Goal: Entertainment & Leisure: Consume media (video, audio)

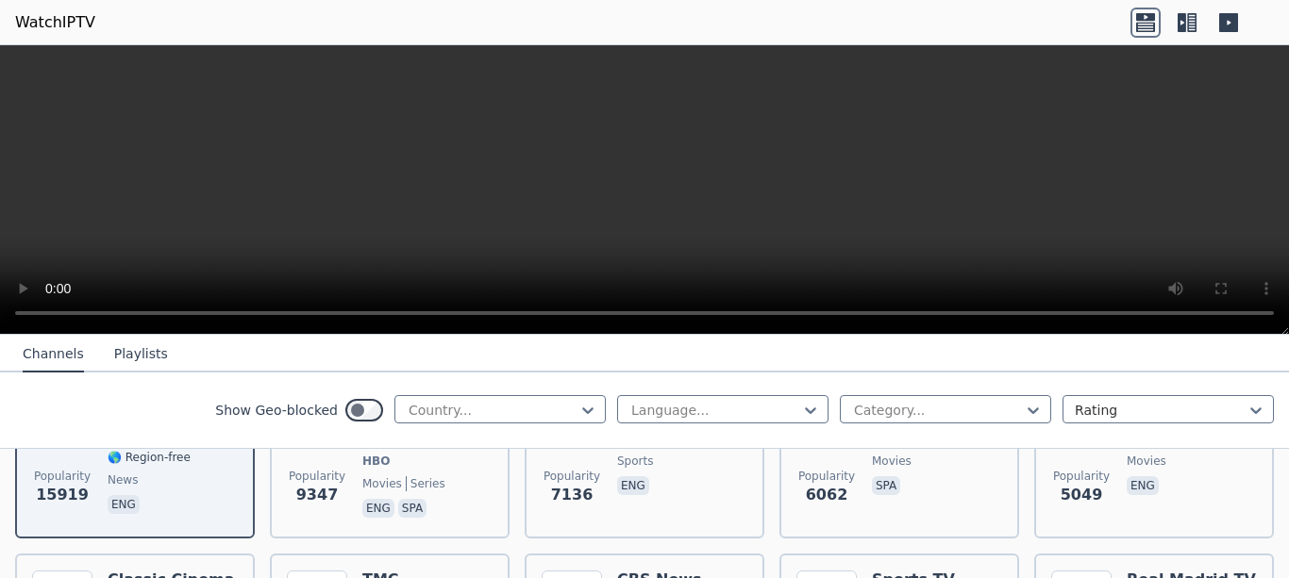
scroll to position [204, 0]
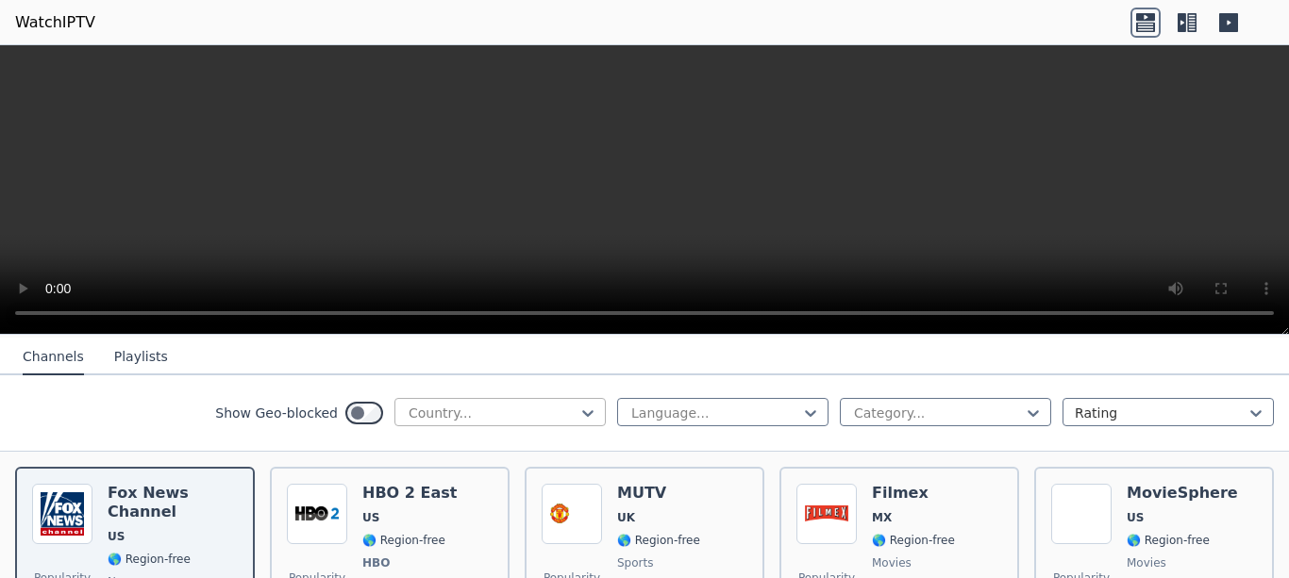
click at [470, 406] on div at bounding box center [493, 413] width 172 height 19
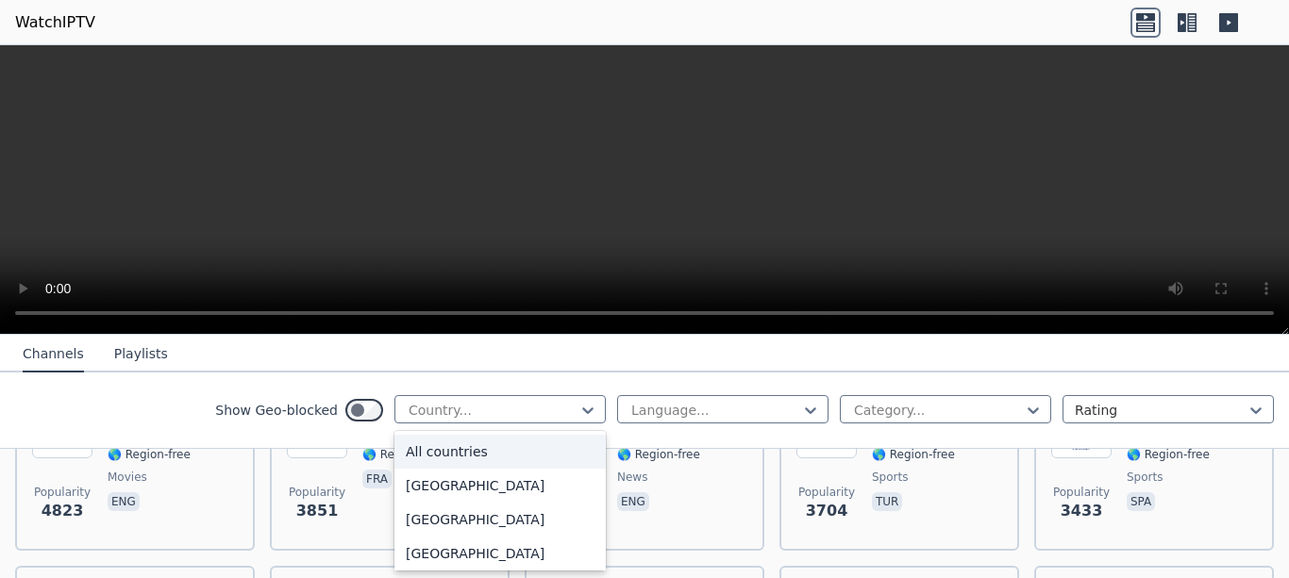
scroll to position [510, 0]
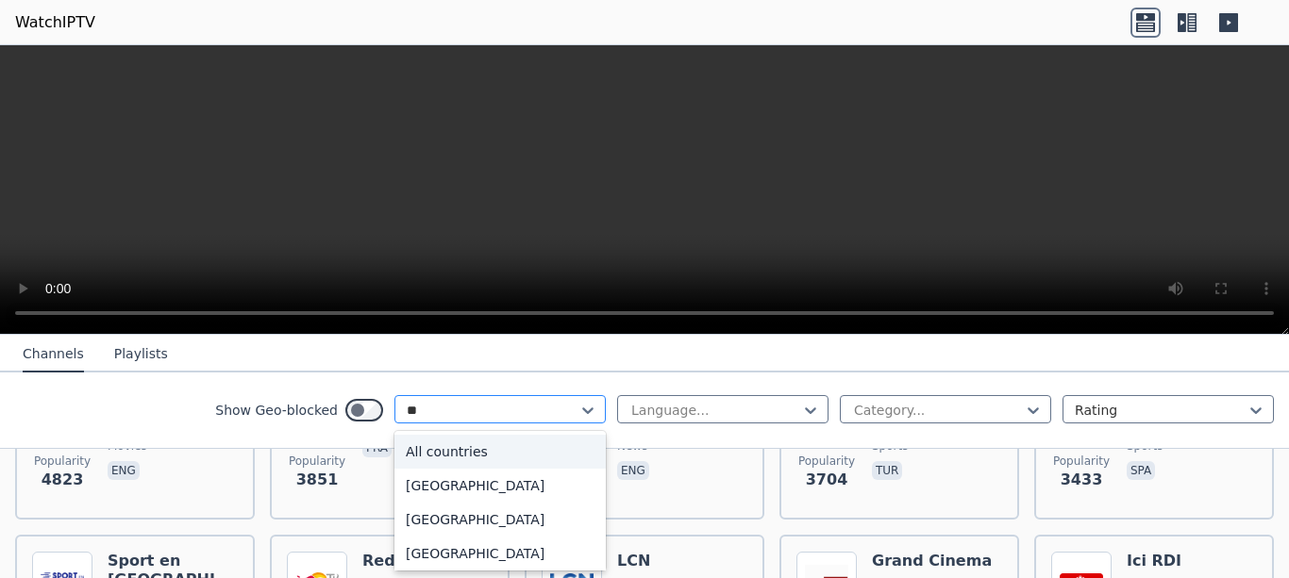
type input "***"
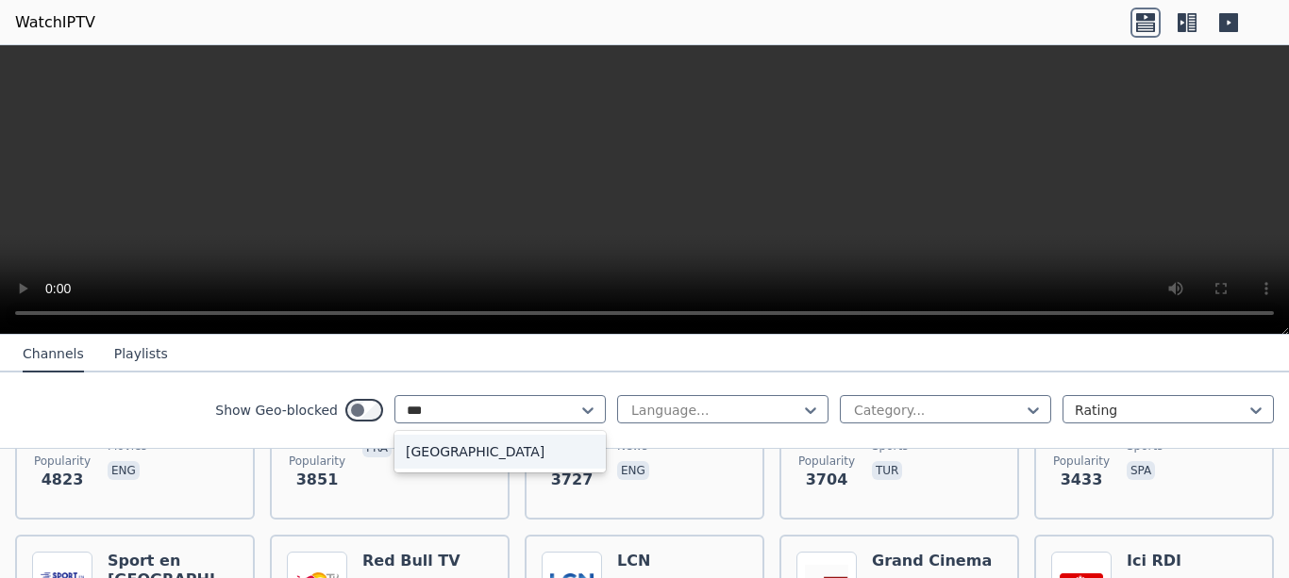
click at [427, 454] on div "[GEOGRAPHIC_DATA]" at bounding box center [499, 452] width 211 height 34
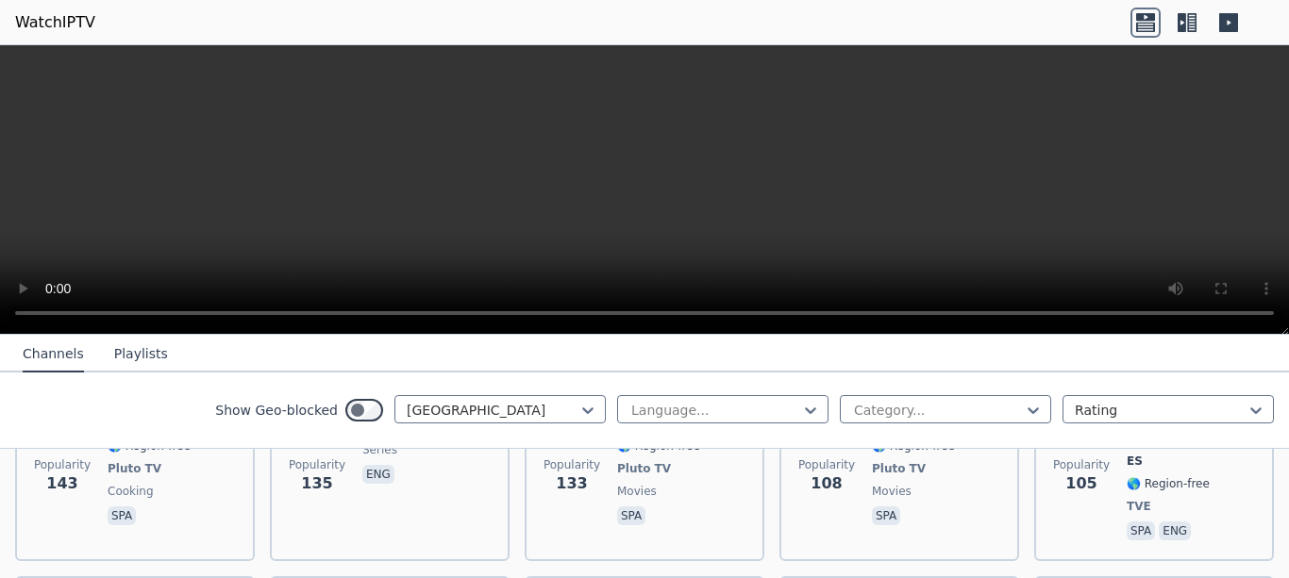
scroll to position [1427, 0]
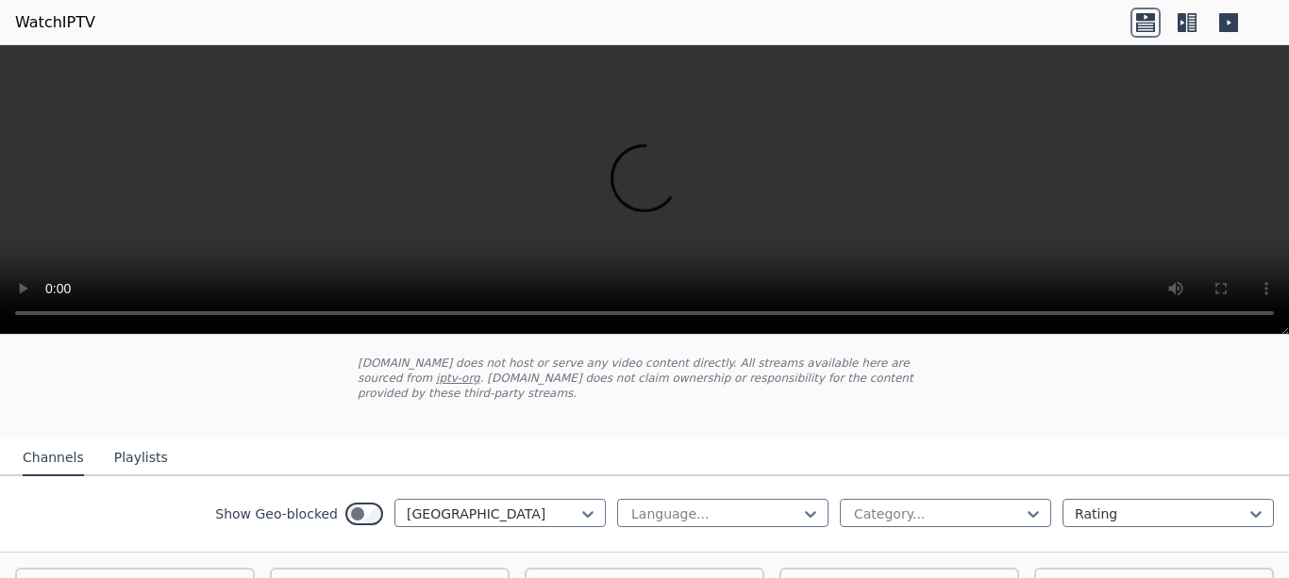
scroll to position [102, 0]
click at [1172, 506] on div at bounding box center [1161, 515] width 172 height 19
click at [1112, 544] on div "Name" at bounding box center [1168, 557] width 211 height 34
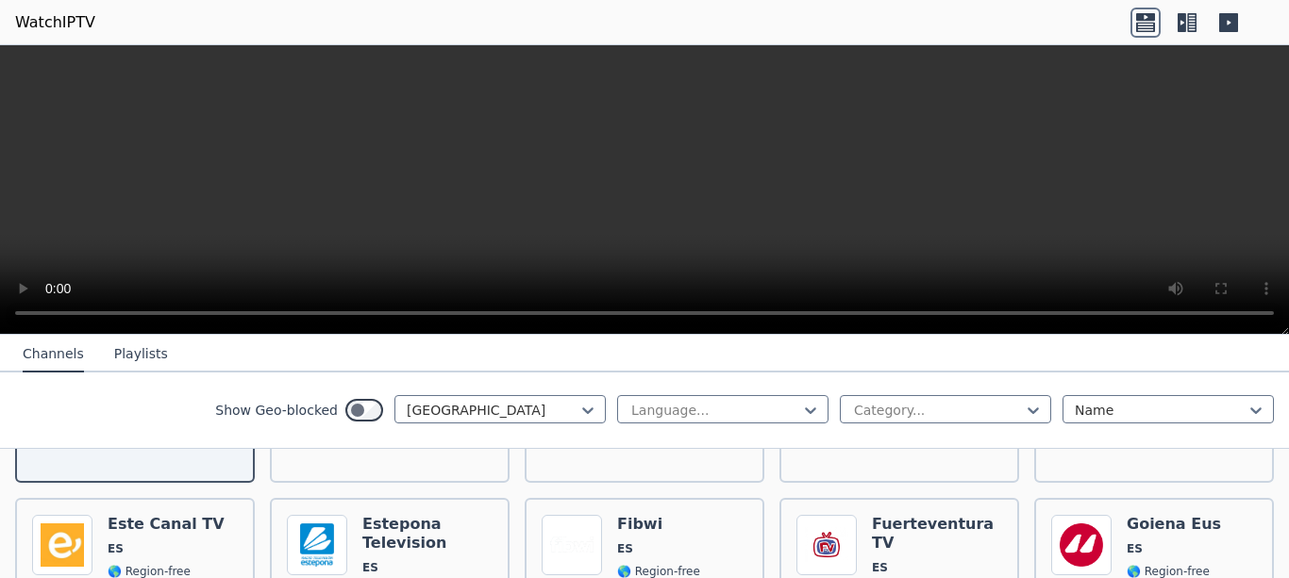
scroll to position [2956, 0]
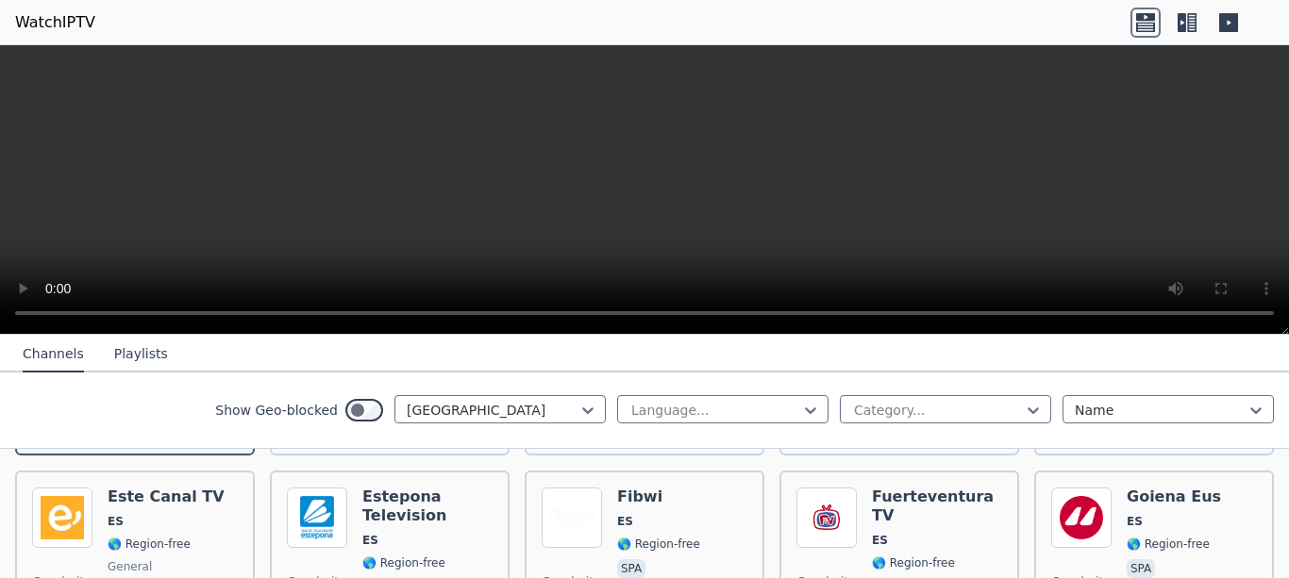
click at [1190, 15] on icon at bounding box center [1187, 23] width 30 height 30
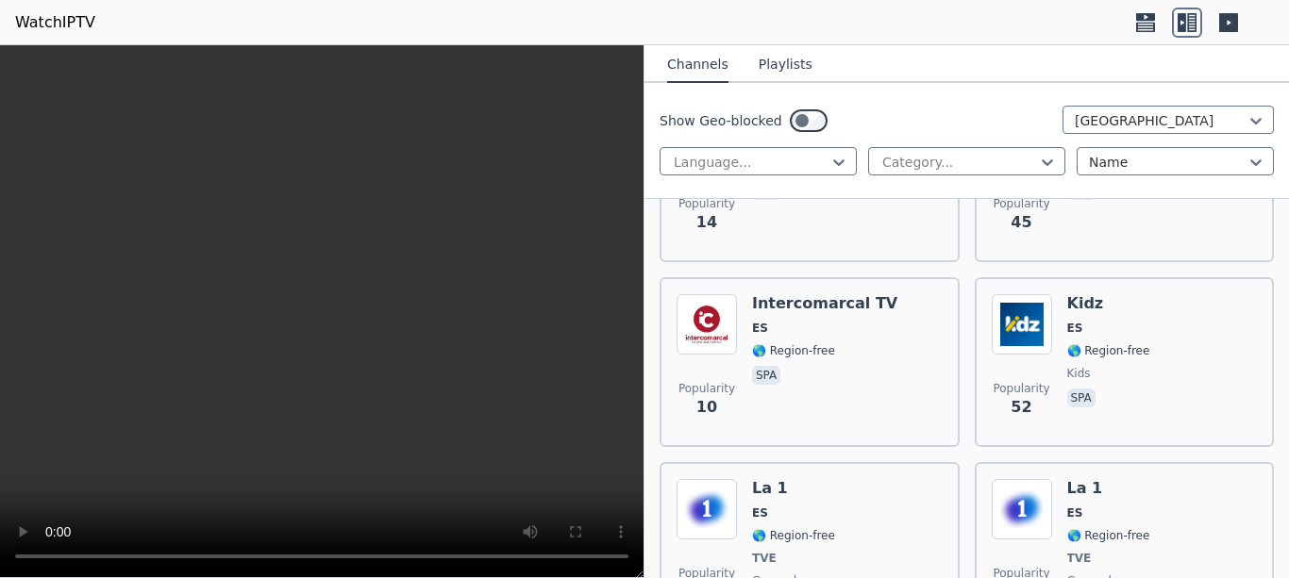
scroll to position [7746, 0]
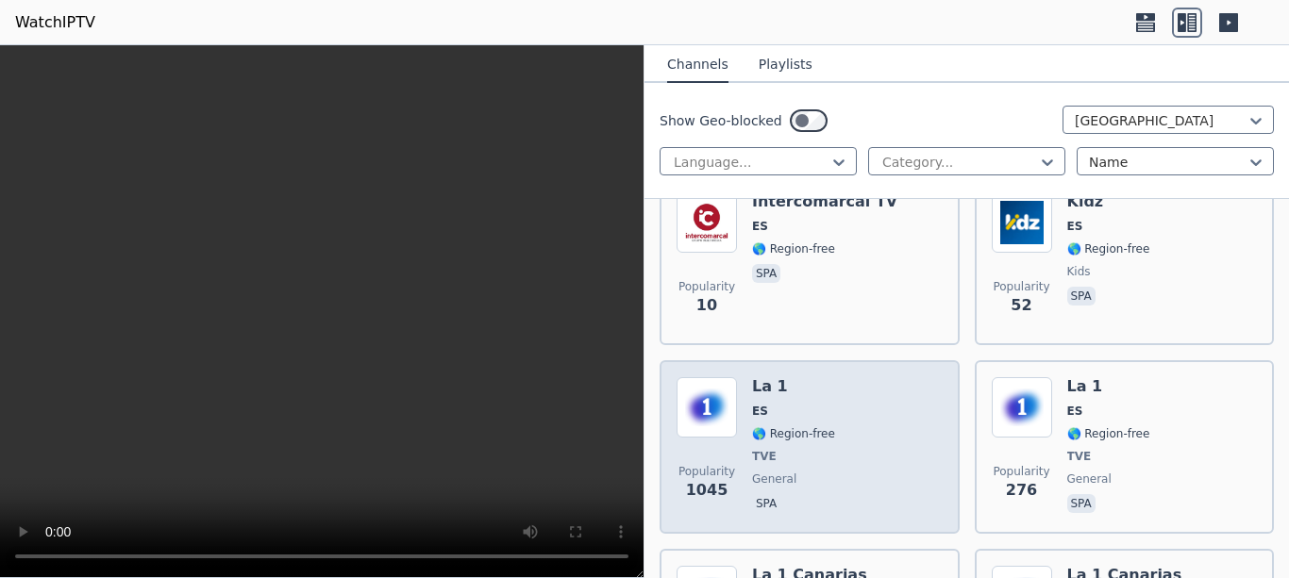
click at [707, 453] on span "Popularity 1045" at bounding box center [707, 483] width 60 height 60
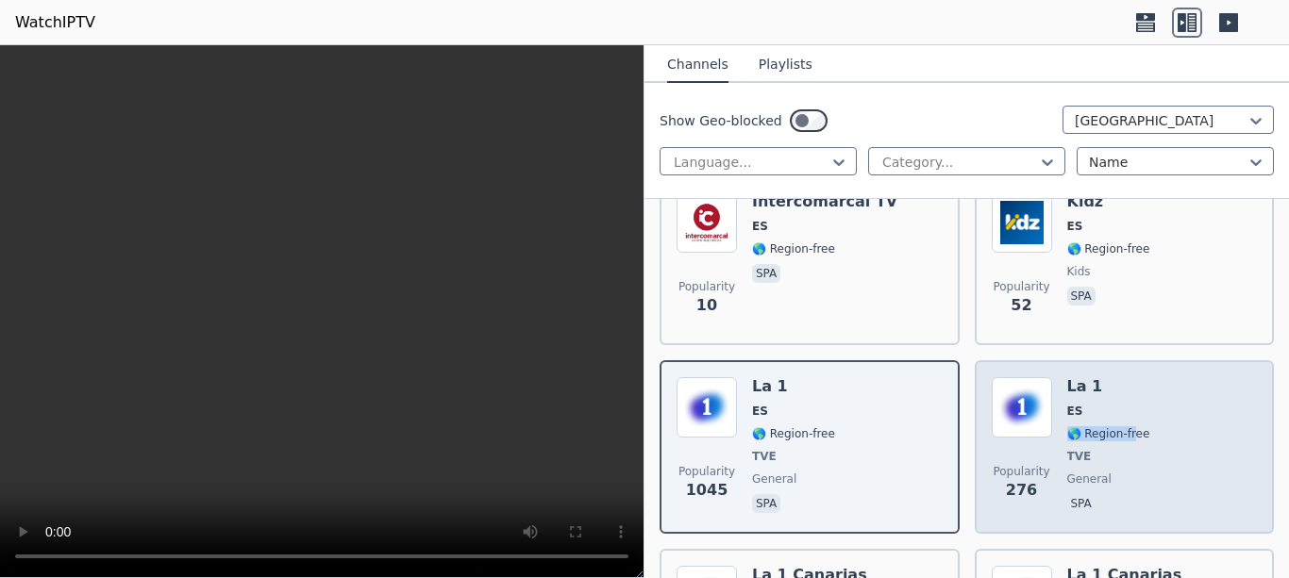
click at [1131, 427] on span "🌎 Region-free" at bounding box center [1108, 434] width 83 height 15
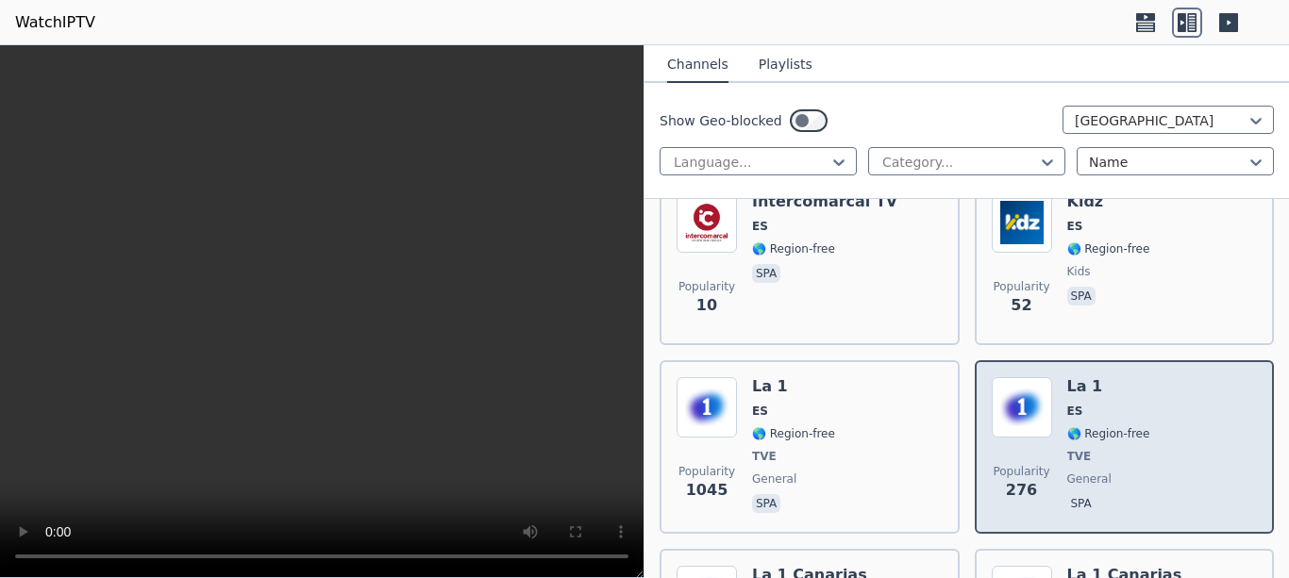
click at [1119, 377] on div "La 1 ES 🌎 Region-free TVE general spa" at bounding box center [1108, 447] width 83 height 140
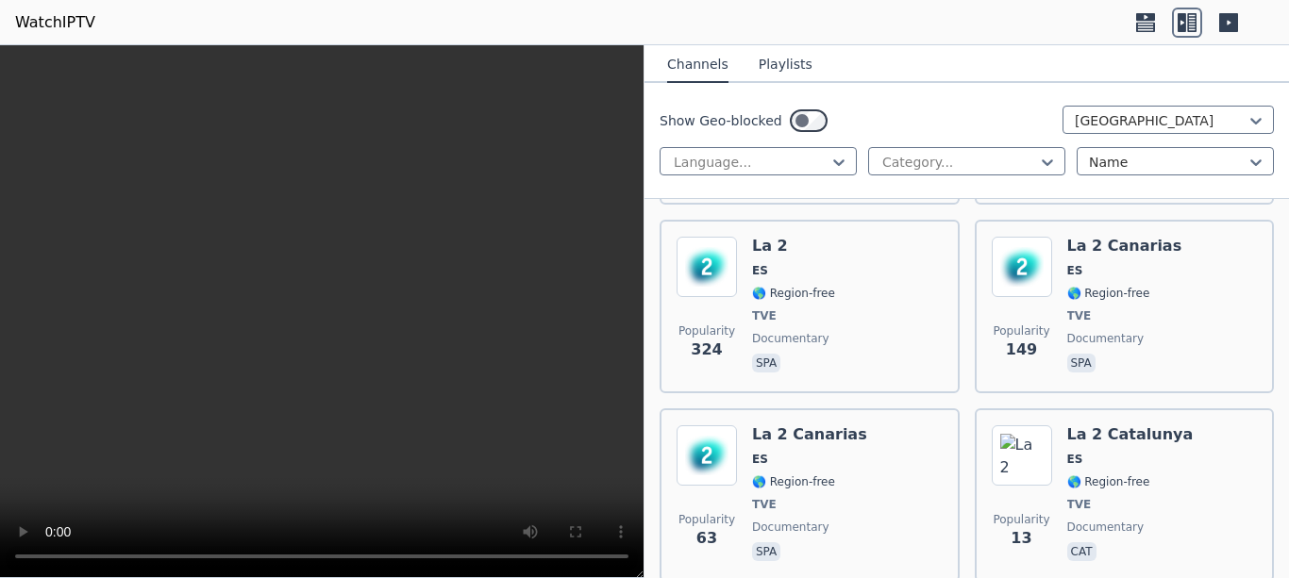
scroll to position [8459, 0]
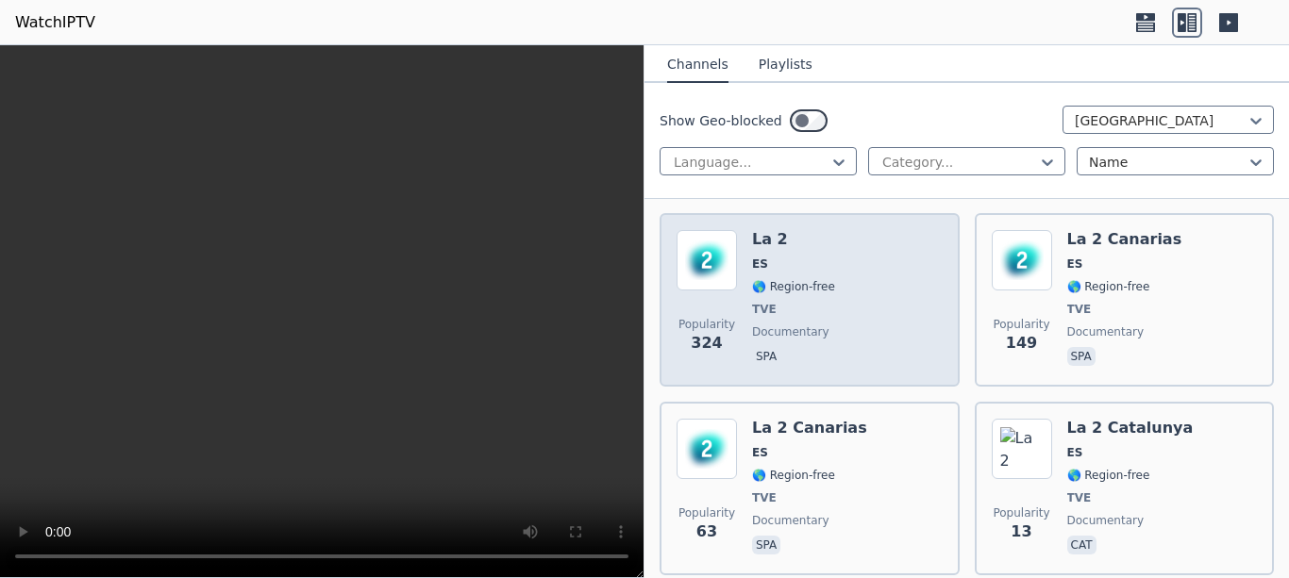
click at [730, 306] on span "Popularity 324" at bounding box center [707, 336] width 60 height 60
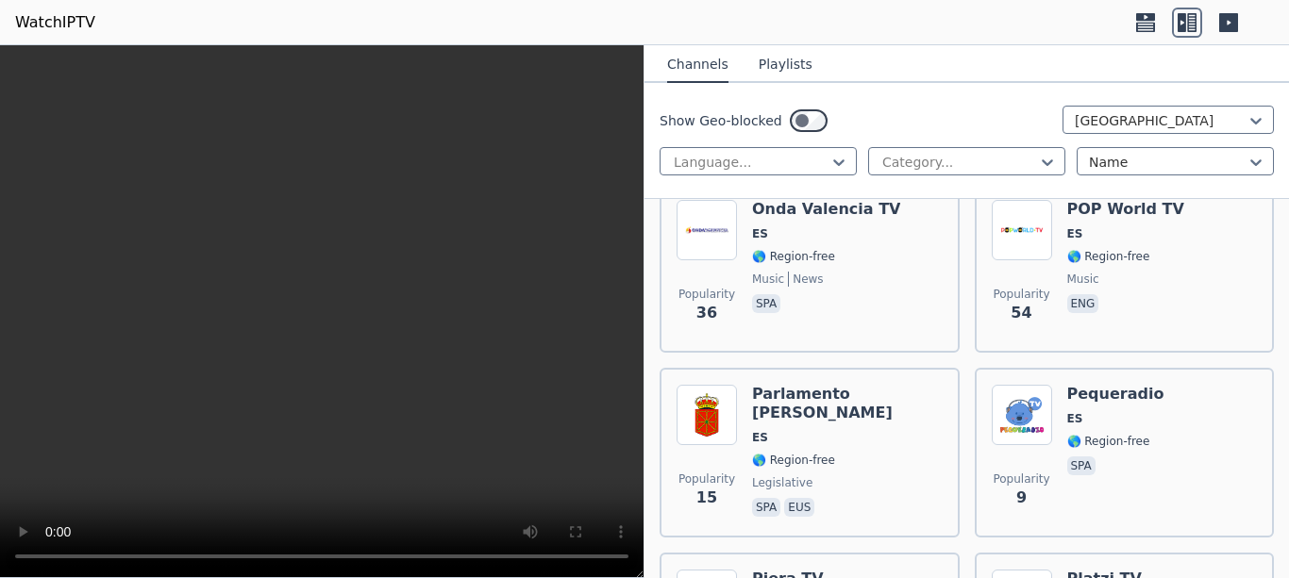
scroll to position [11007, 0]
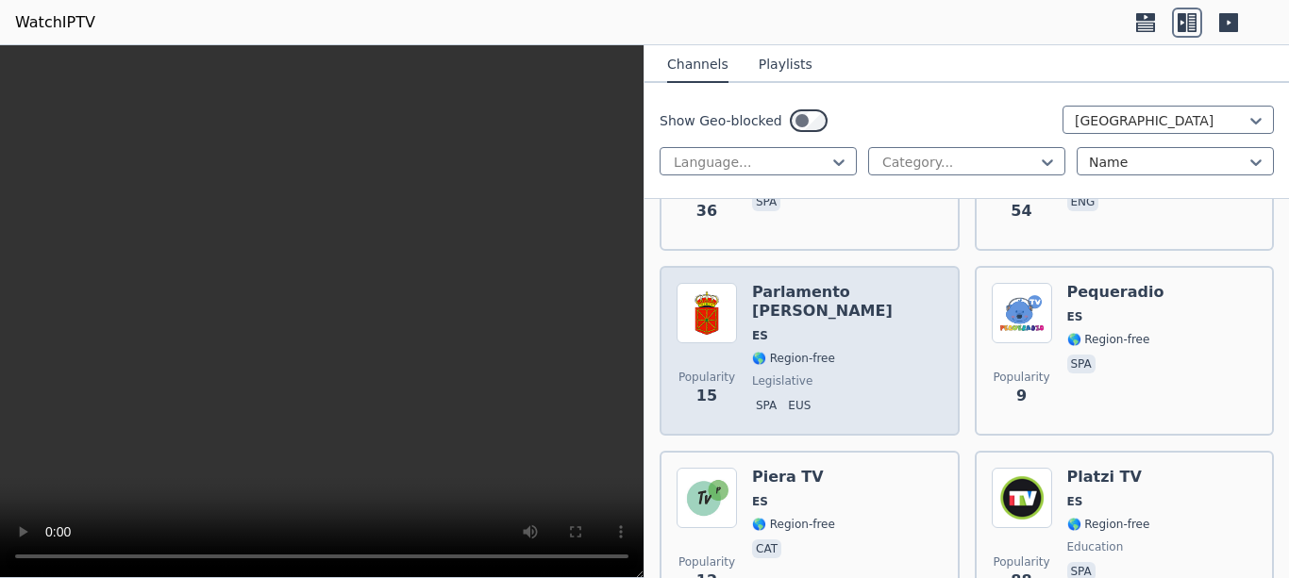
click at [746, 283] on div "Popularity 15 Parlamento de Navarra ES 🌎 Region-free legislative spa eus" at bounding box center [810, 351] width 266 height 136
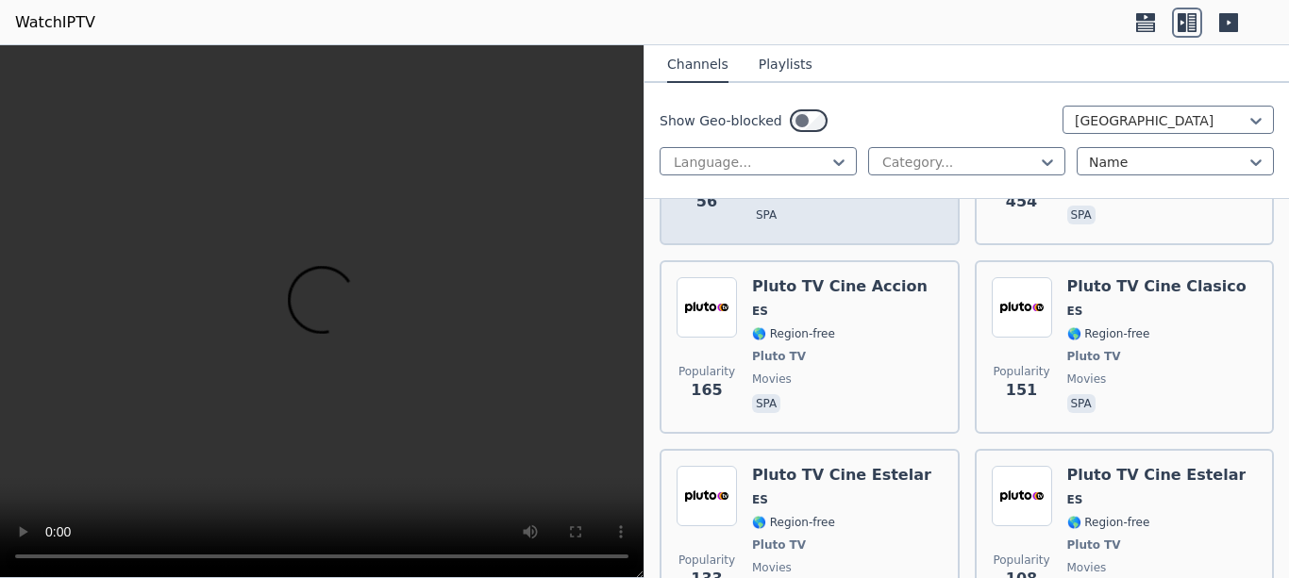
scroll to position [11619, 0]
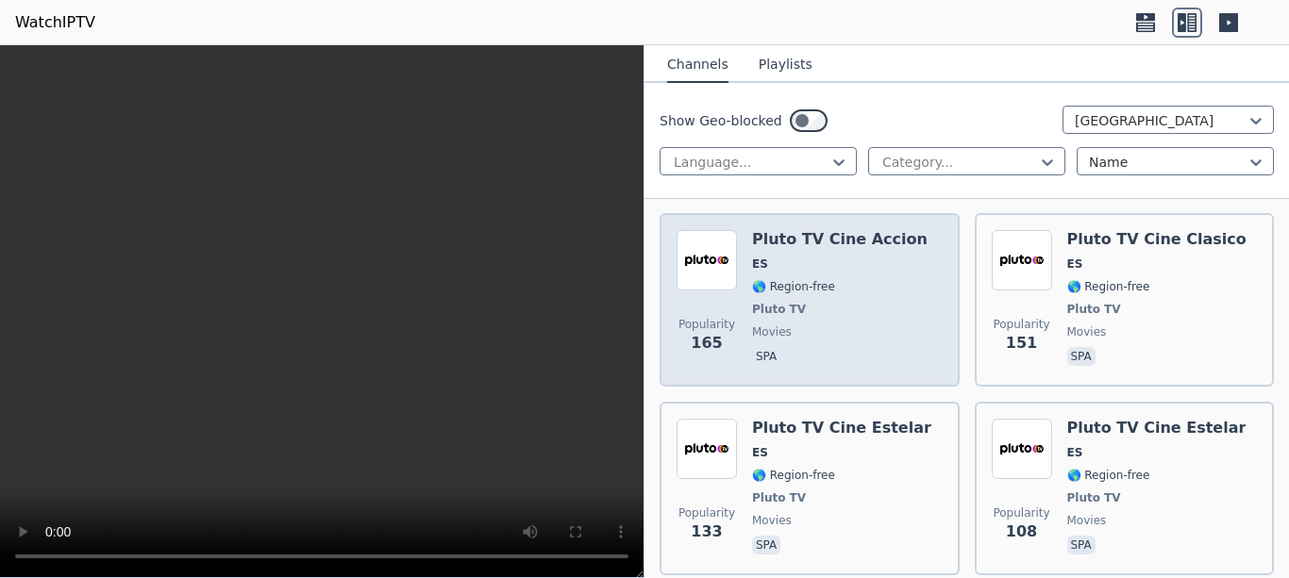
click at [846, 347] on span "spa" at bounding box center [840, 358] width 176 height 23
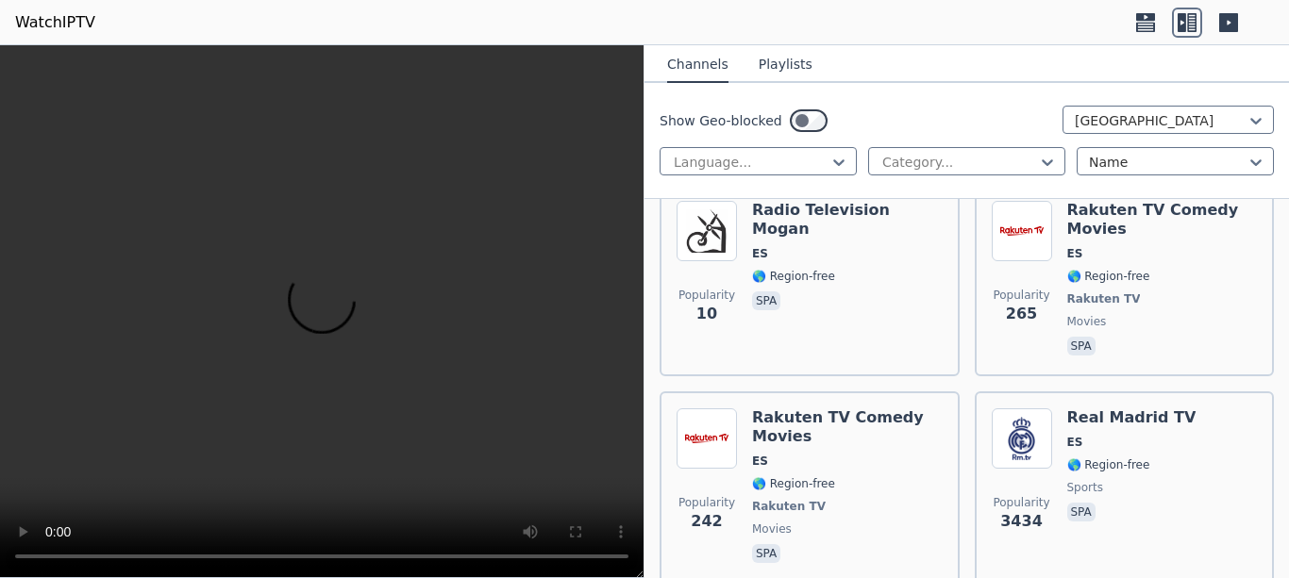
scroll to position [14676, 0]
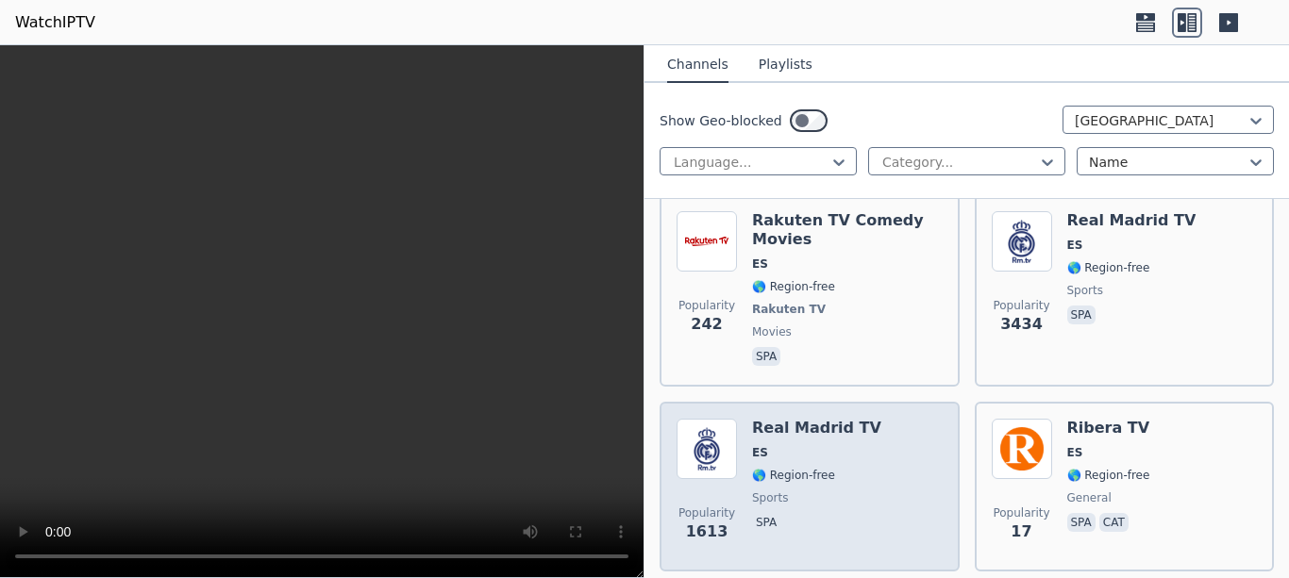
click at [831, 419] on h6 "Real Madrid TV" at bounding box center [816, 428] width 129 height 19
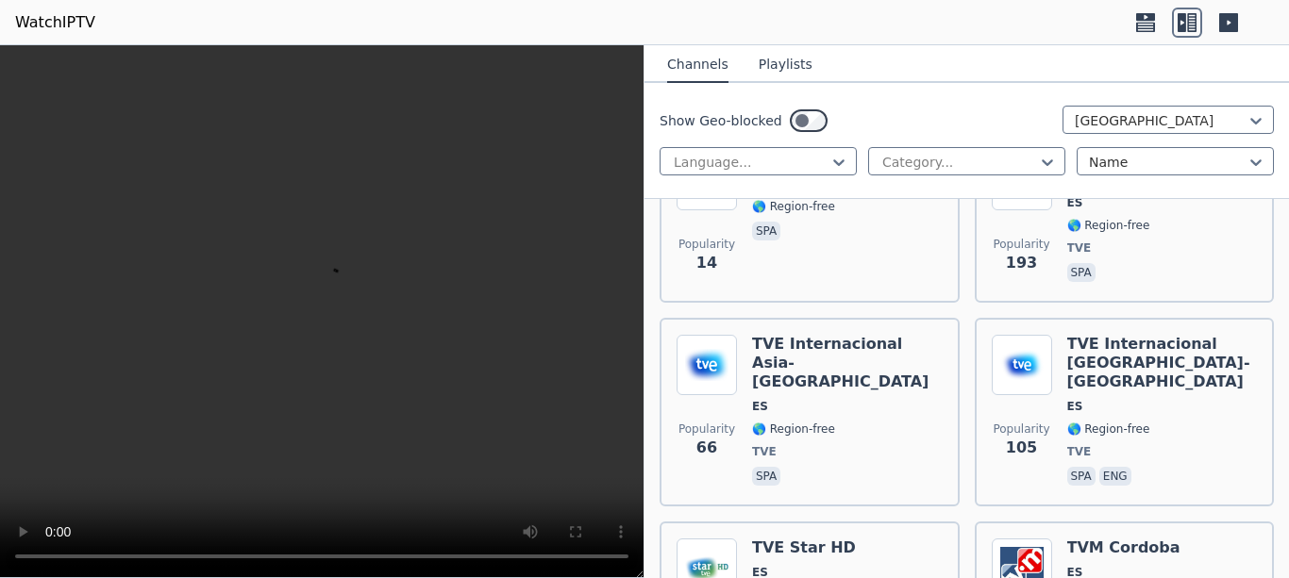
scroll to position [15900, 0]
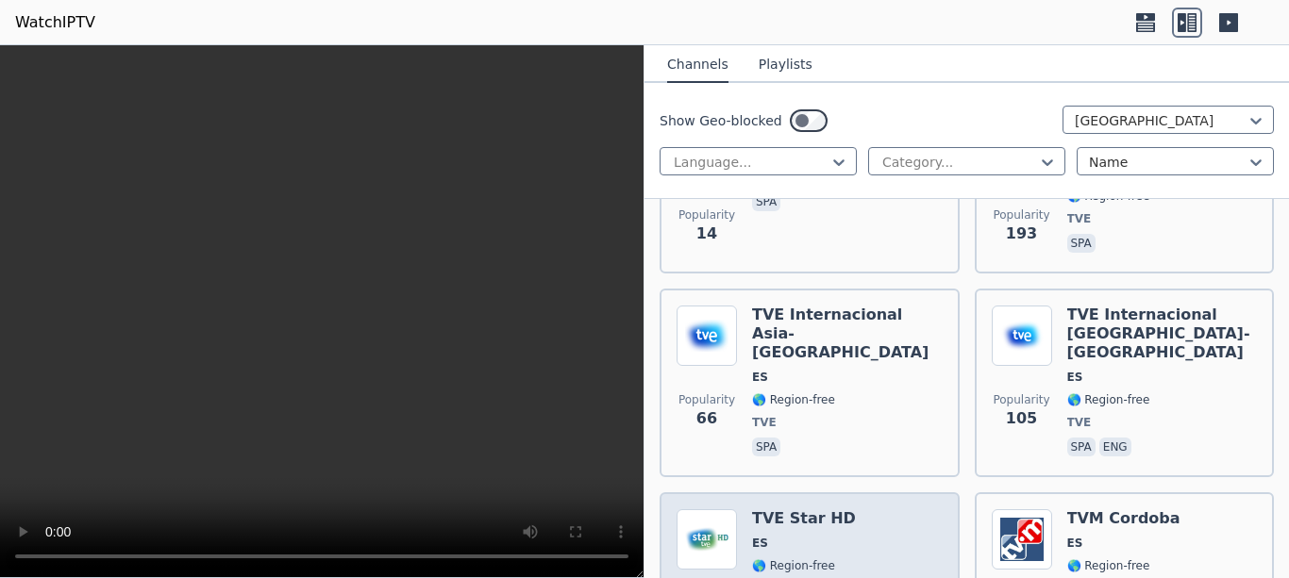
click at [876, 493] on div "Popularity 196 TVE Star HD ES 🌎 Region-free TVE series spa" at bounding box center [810, 580] width 300 height 174
